Goal: Task Accomplishment & Management: Complete application form

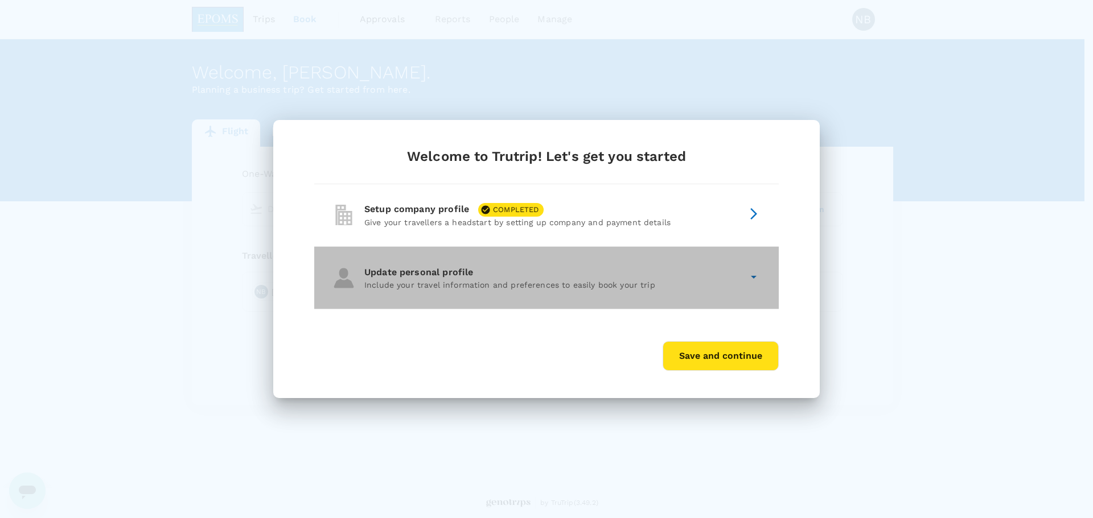
click at [478, 281] on p "Include your travel information and preferences to easily book your trip" at bounding box center [553, 284] width 378 height 11
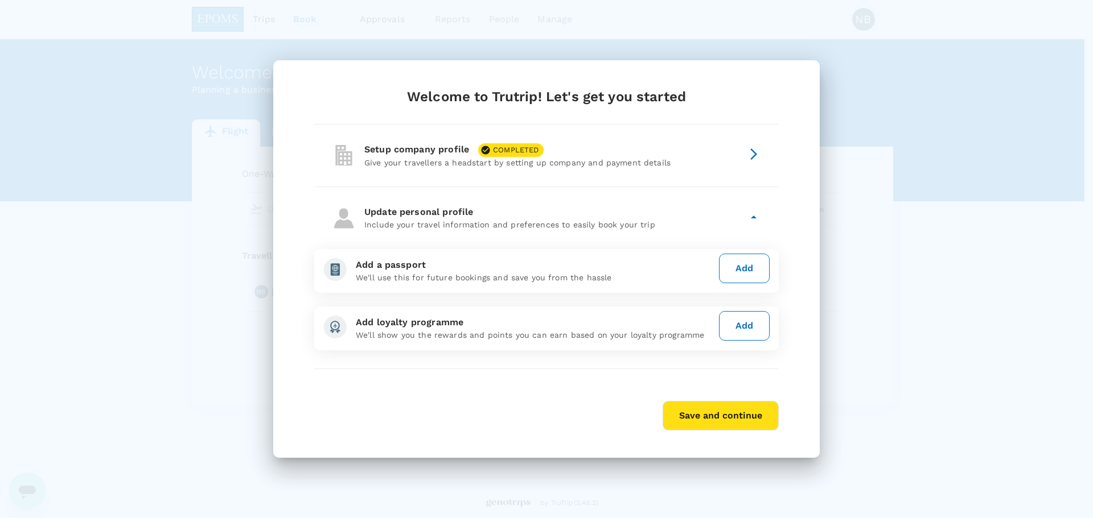
click at [755, 220] on icon at bounding box center [754, 218] width 14 height 14
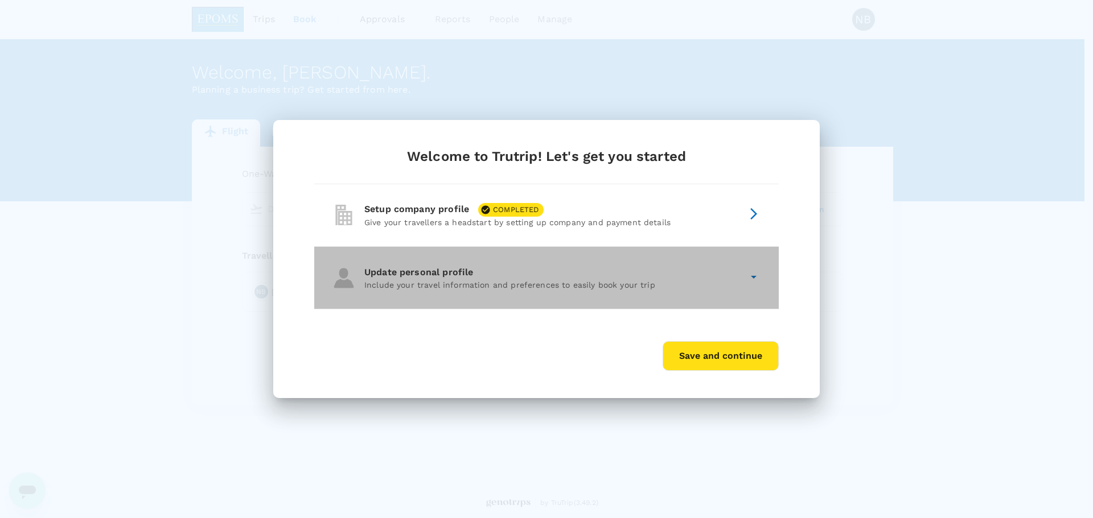
click at [461, 277] on span "Update personal profile" at bounding box center [423, 272] width 118 height 11
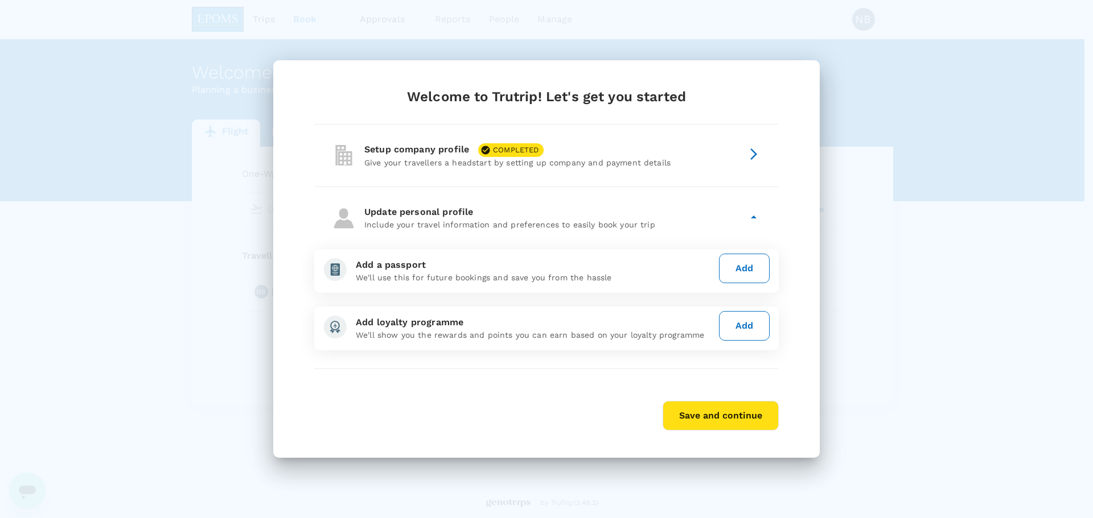
click at [745, 280] on button "Add" at bounding box center [744, 269] width 51 height 30
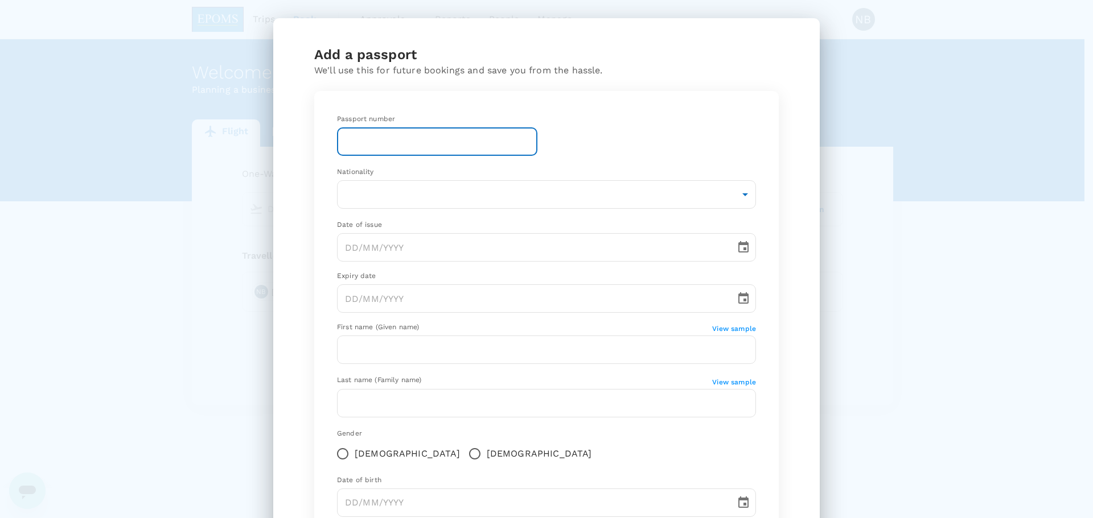
click at [370, 137] on input "text" at bounding box center [437, 141] width 200 height 28
type input "880305065592"
click at [378, 201] on body "Trips Book Approvals 0 Reports People Manage NB Welcome , [PERSON_NAME] . Plann…" at bounding box center [546, 259] width 1093 height 518
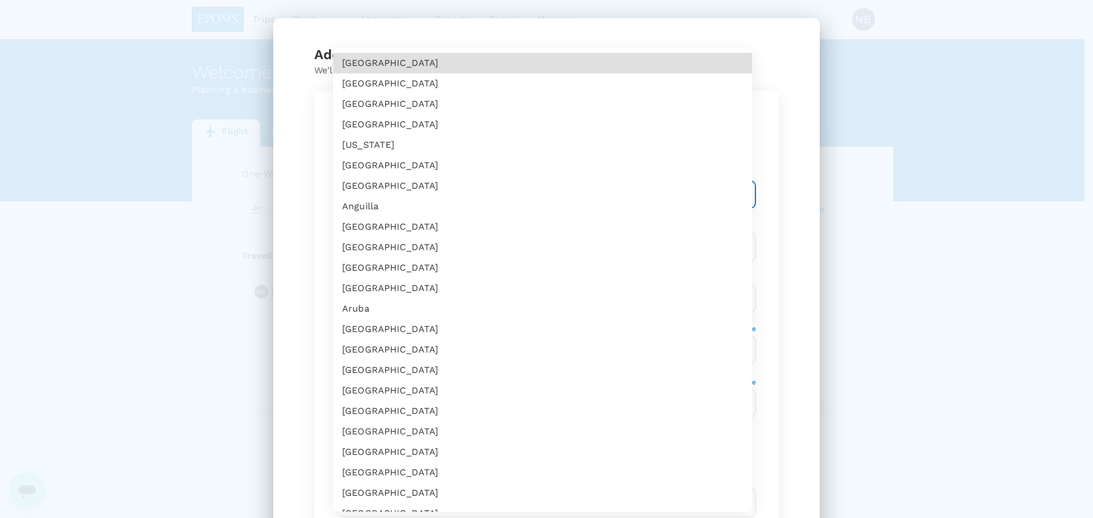
scroll to position [2405, 0]
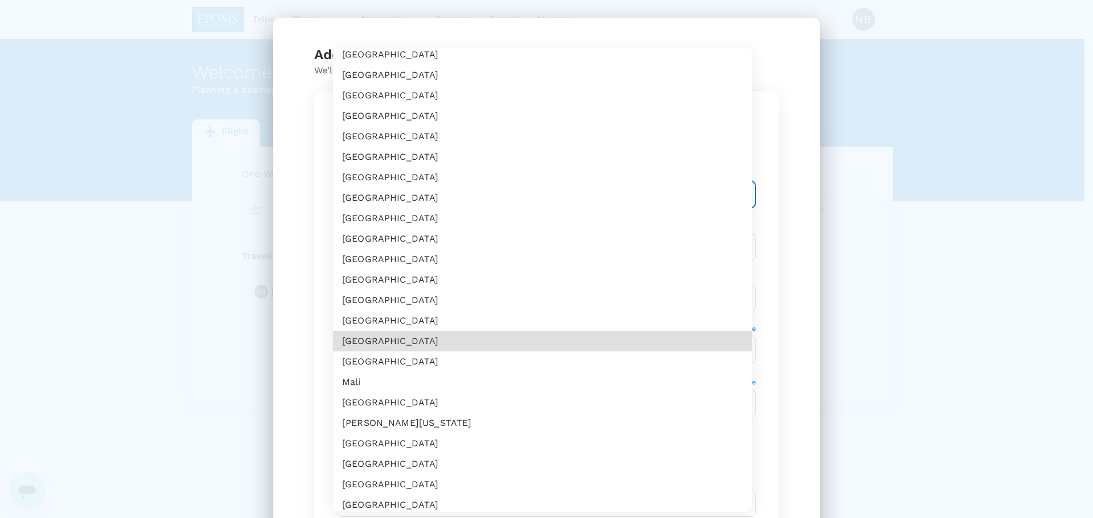
click at [402, 338] on li "[GEOGRAPHIC_DATA]" at bounding box center [542, 341] width 419 height 20
type input "MY"
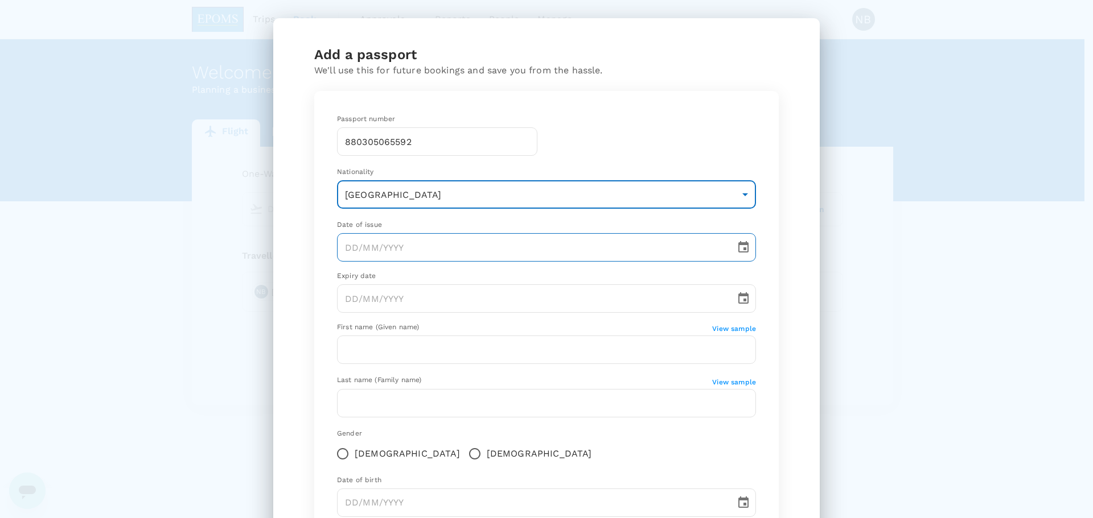
type input "DD/MM/YYYY"
click at [376, 248] on input "DD/MM/YYYY" at bounding box center [532, 247] width 390 height 28
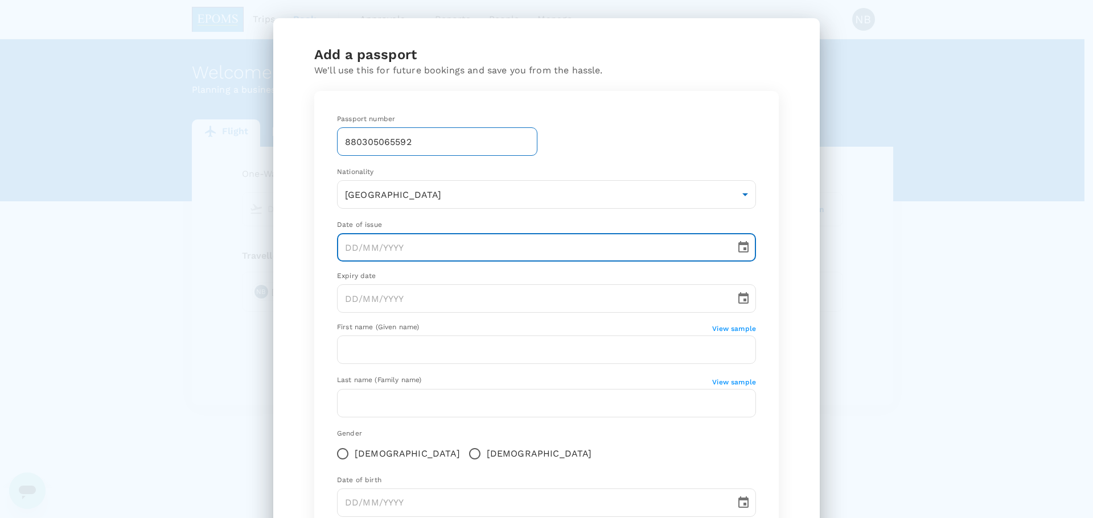
click at [432, 145] on input "880305065592" at bounding box center [437, 141] width 200 height 28
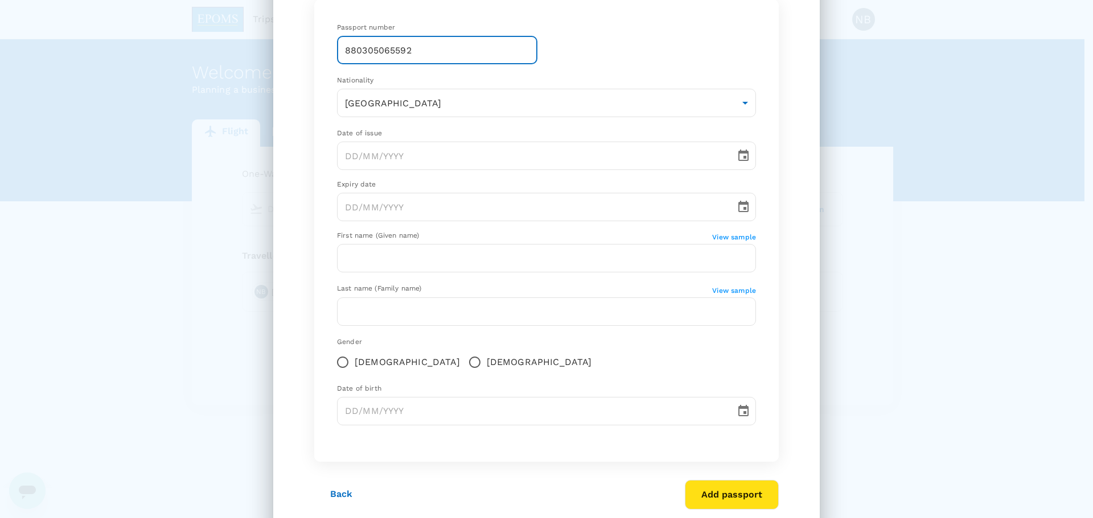
scroll to position [114, 0]
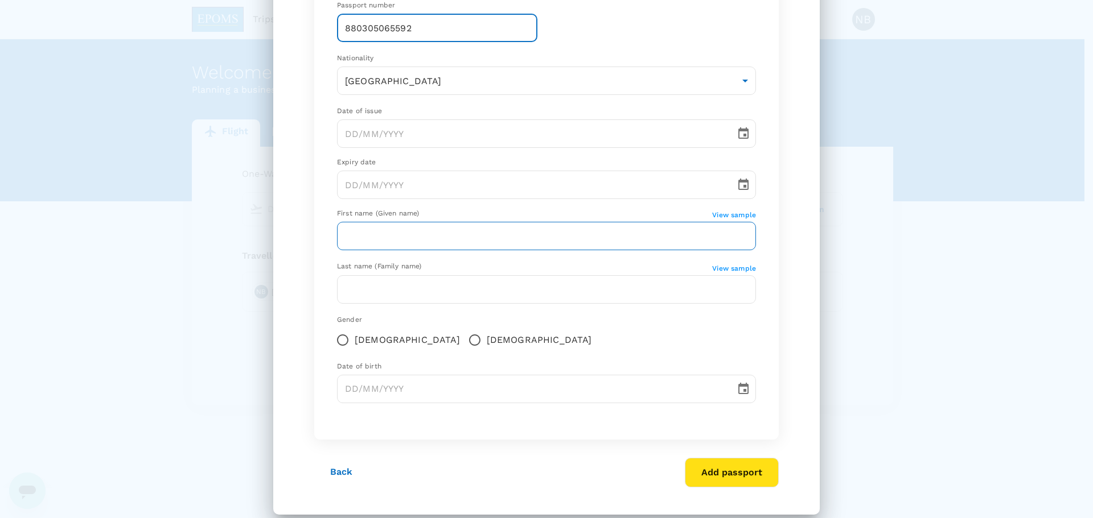
click at [357, 245] on input "text" at bounding box center [546, 236] width 419 height 28
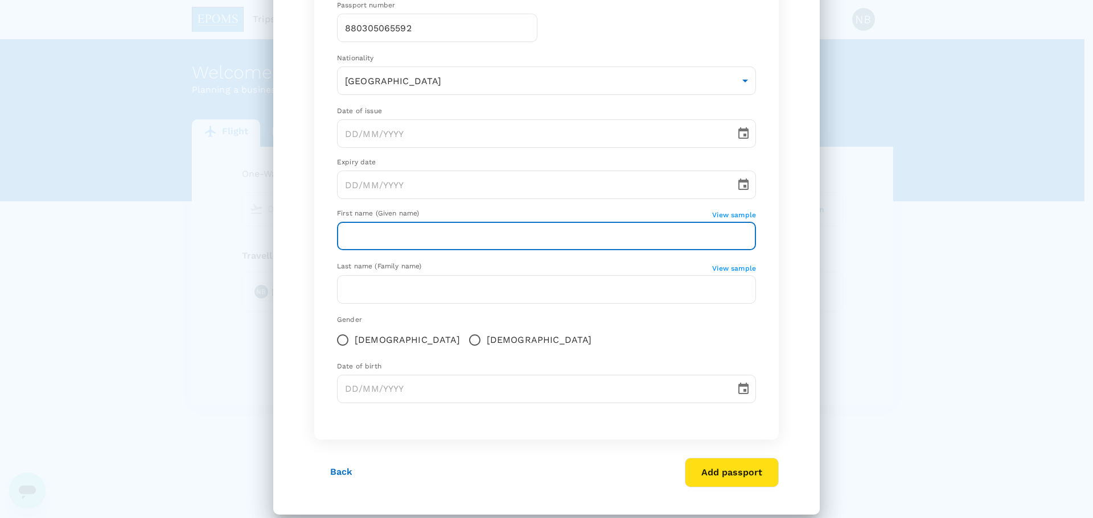
click at [339, 472] on button "Back" at bounding box center [341, 472] width 54 height 28
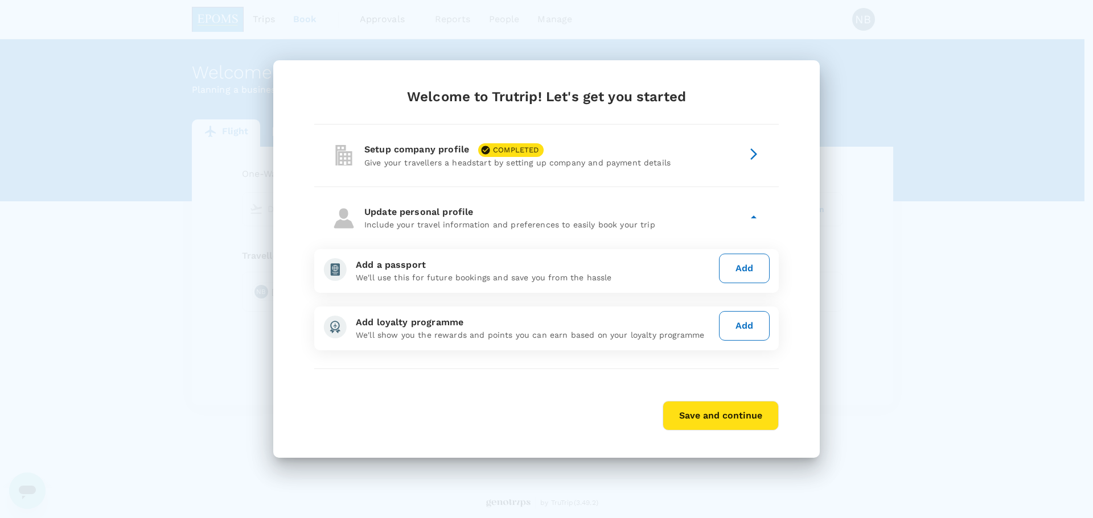
scroll to position [0, 0]
click at [630, 158] on p "Give your travellers a headstart by setting up company and payment details" at bounding box center [553, 162] width 378 height 11
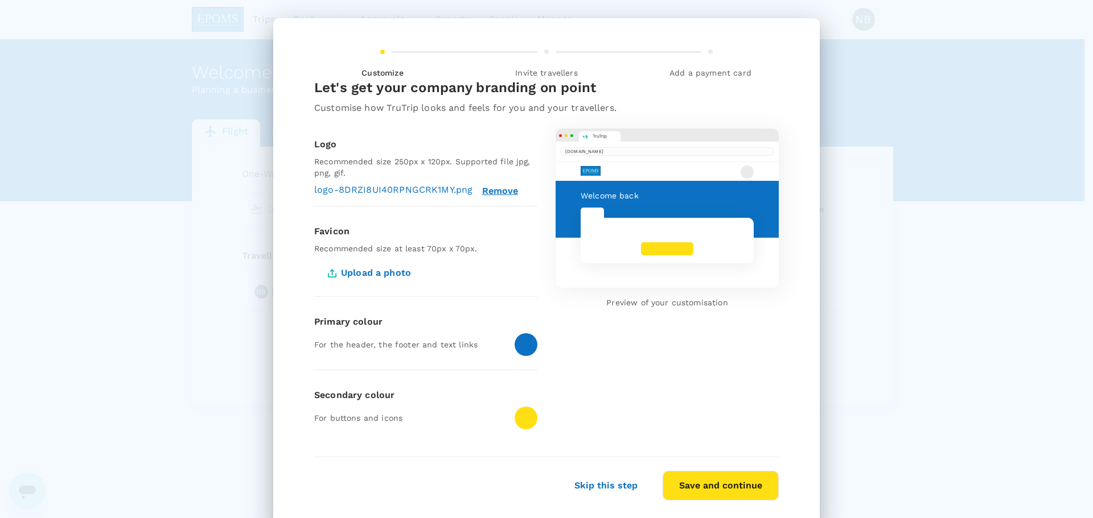
click at [384, 273] on span "Upload a photo" at bounding box center [370, 273] width 113 height 28
click at [0, 0] on input "Upload a photo" at bounding box center [0, 0] width 0 height 0
click at [514, 421] on div at bounding box center [525, 418] width 23 height 23
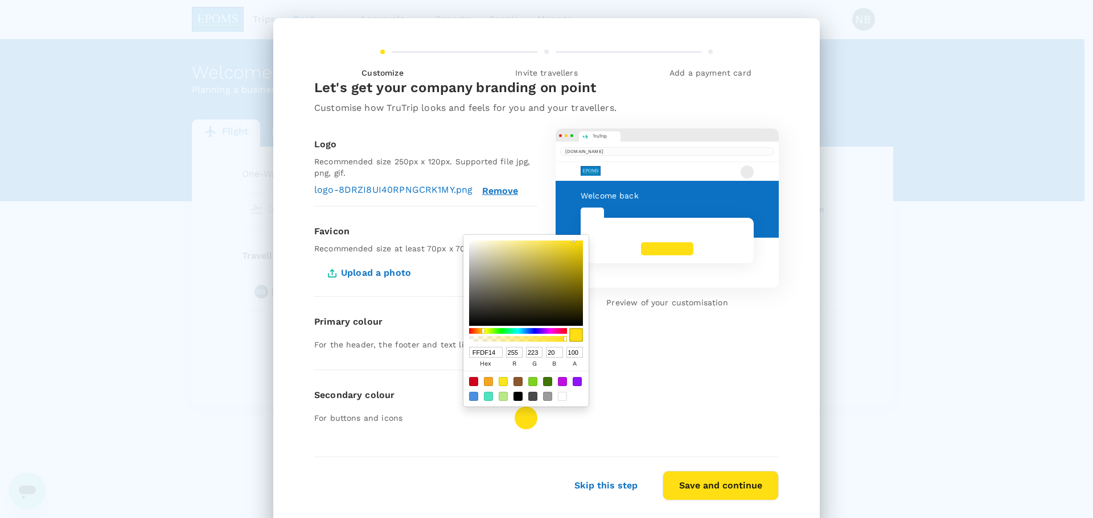
click at [648, 362] on div "TruTrip [DOMAIN_NAME] Welcome back Preview of your customisation" at bounding box center [657, 276] width 241 height 333
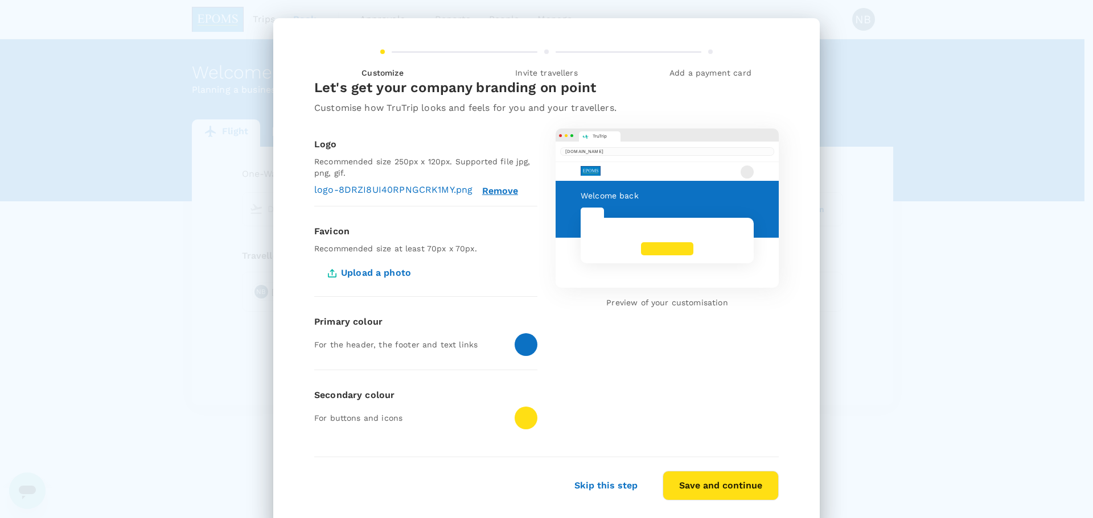
click at [702, 489] on button "Save and continue" at bounding box center [720, 486] width 116 height 30
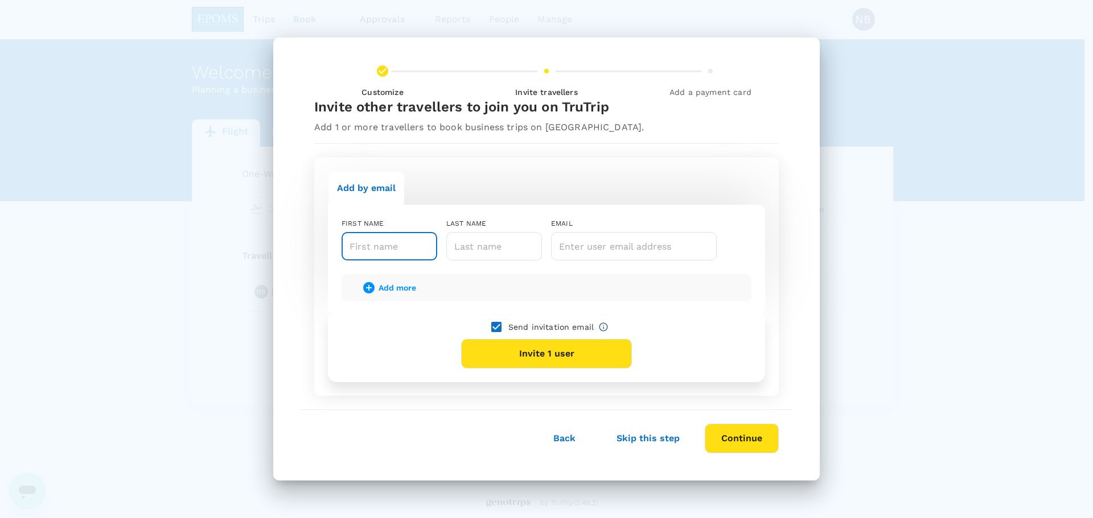
click at [365, 248] on input "text" at bounding box center [389, 246] width 96 height 28
type input "nurul"
click at [497, 247] on input "text" at bounding box center [494, 246] width 96 height 28
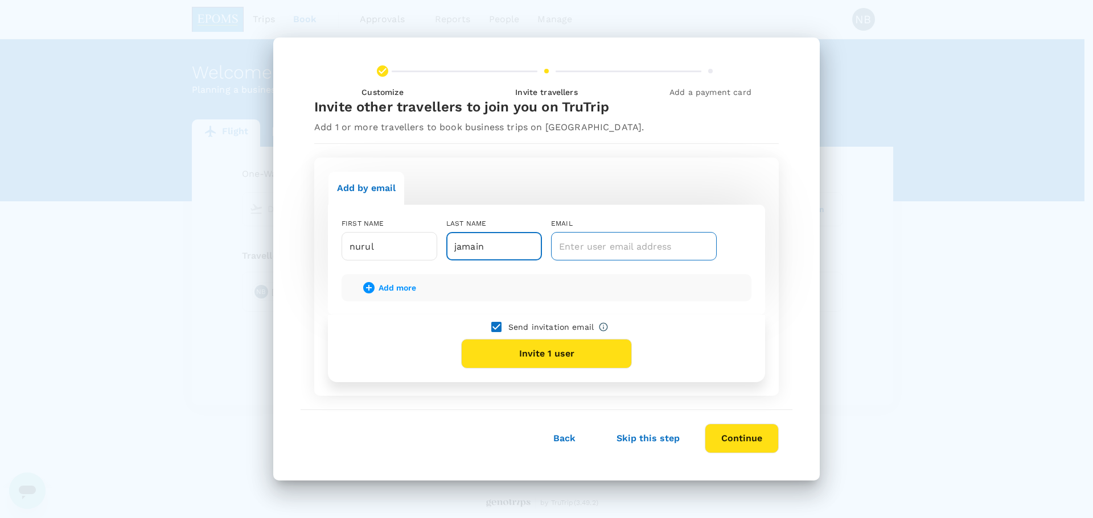
type input "jamain"
click at [612, 254] on input "text" at bounding box center [634, 246] width 166 height 28
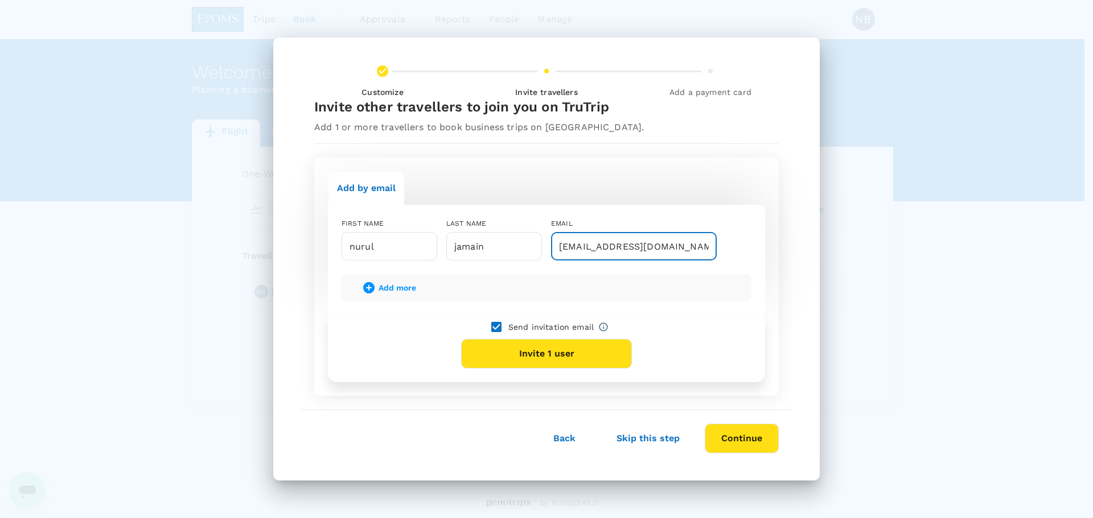
type input "[EMAIL_ADDRESS][DOMAIN_NAME]"
click at [498, 328] on input "checkbox" at bounding box center [496, 327] width 24 height 24
checkbox input "false"
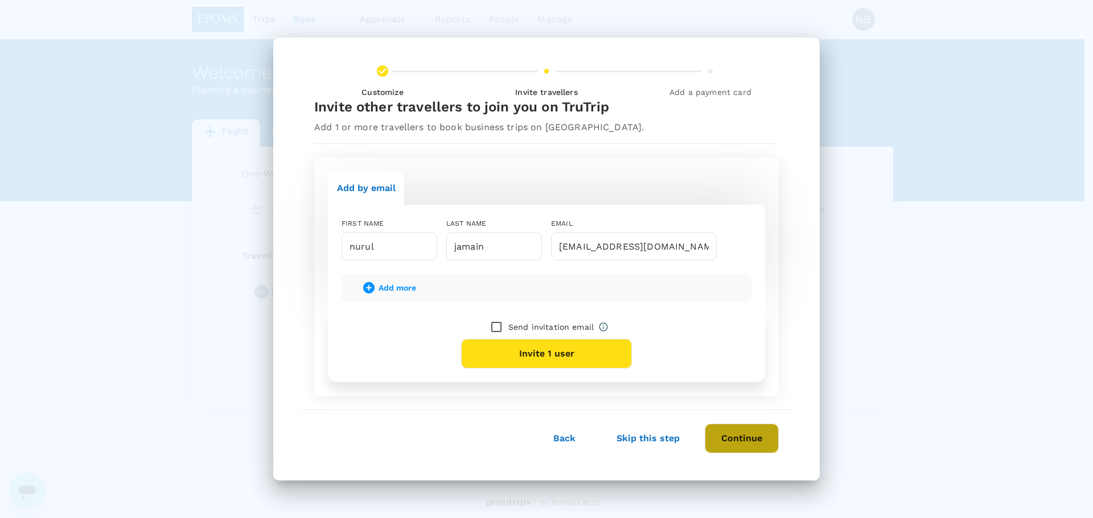
click at [737, 440] on button "Continue" at bounding box center [741, 439] width 74 height 30
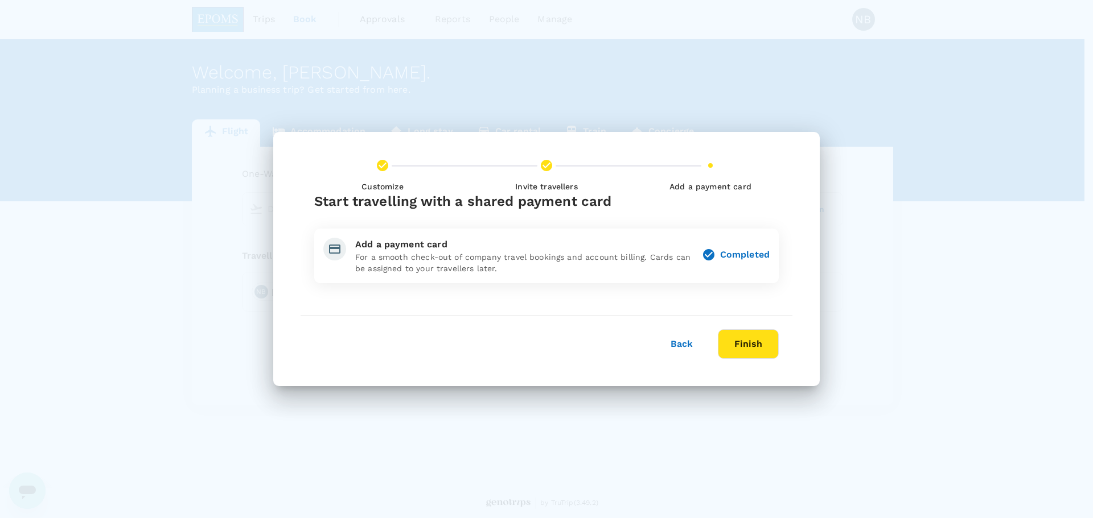
click at [749, 338] on button "Finish" at bounding box center [748, 344] width 61 height 30
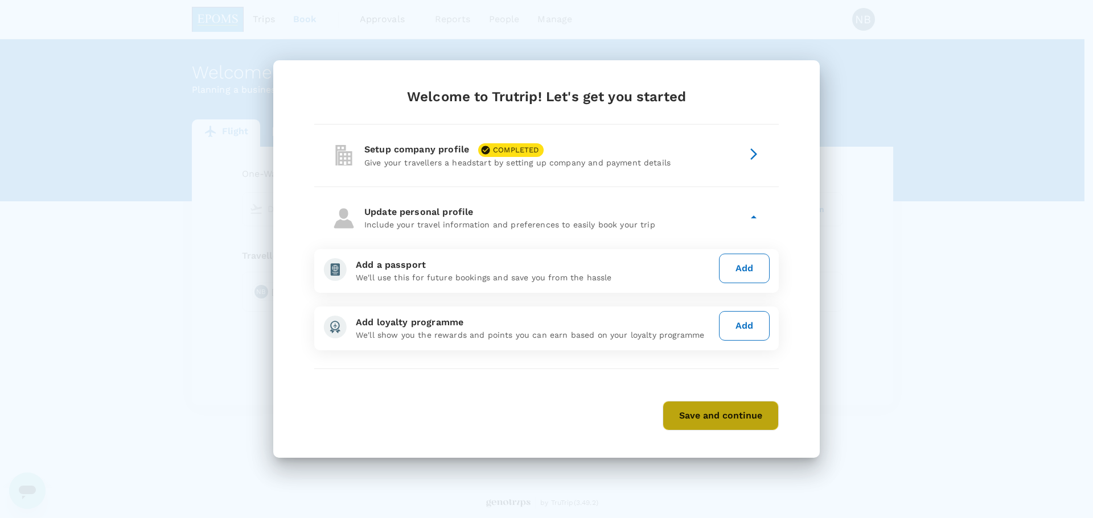
click at [732, 414] on button "Save and continue" at bounding box center [720, 416] width 116 height 30
